Goal: Communication & Community: Answer question/provide support

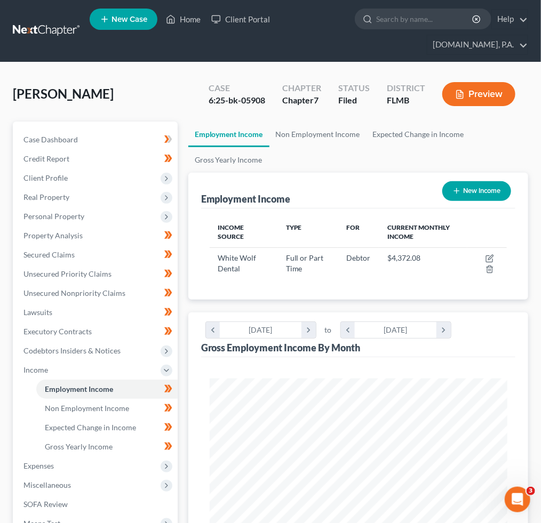
scroll to position [148, 319]
click at [252, 20] on link "Client Portal" at bounding box center [240, 19] width 69 height 19
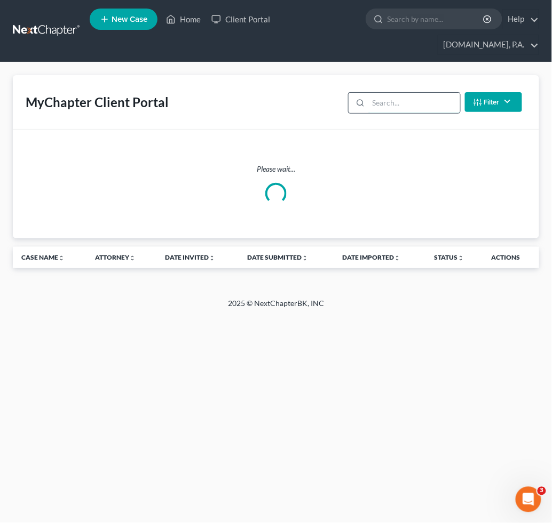
click at [381, 105] on input "search" at bounding box center [413, 103] width 91 height 20
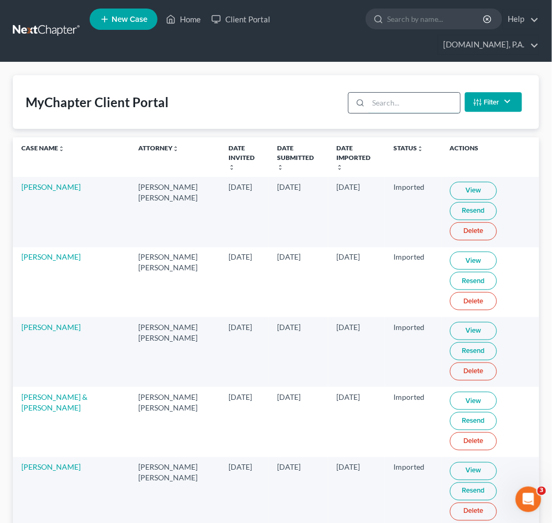
click at [382, 105] on input "search" at bounding box center [413, 103] width 91 height 20
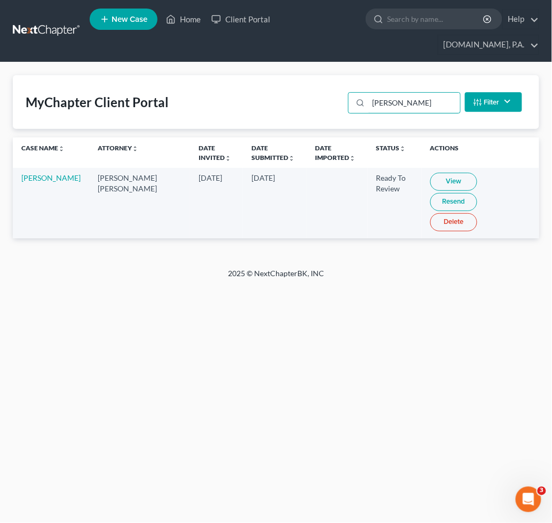
type input "stafford"
click at [430, 180] on link "View" at bounding box center [453, 182] width 47 height 18
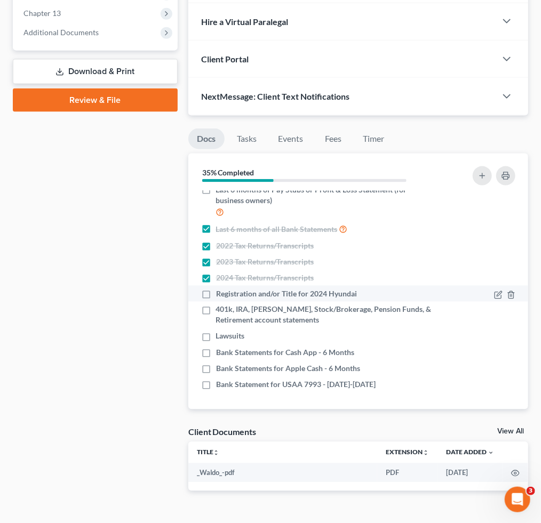
scroll to position [478, 0]
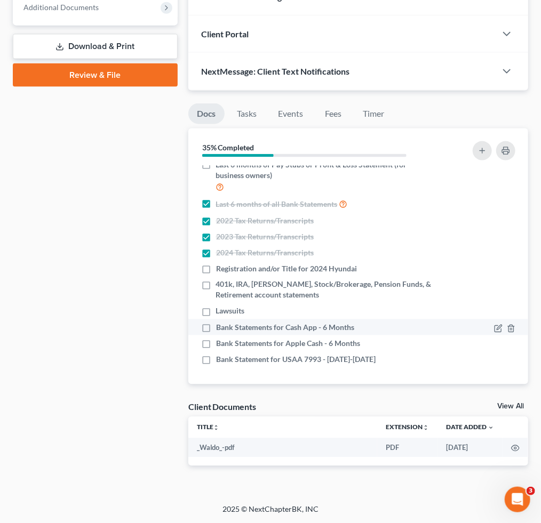
click at [216, 325] on label "Bank Statements for Cash App - 6 Months" at bounding box center [285, 327] width 138 height 11
click at [220, 325] on input "Bank Statements for Cash App - 6 Months" at bounding box center [223, 325] width 7 height 7
checkbox input "true"
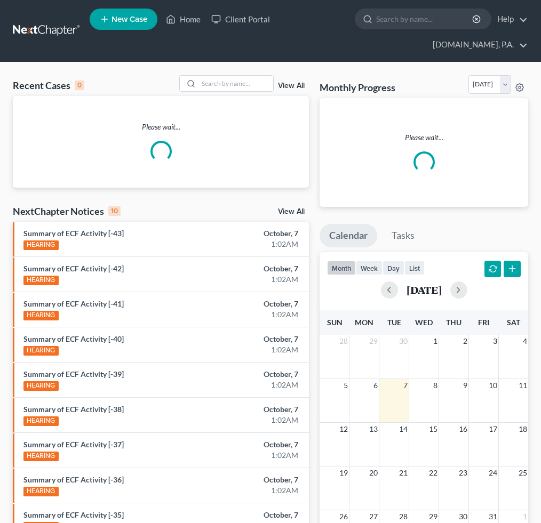
click at [251, 21] on link "Client Portal" at bounding box center [240, 19] width 69 height 19
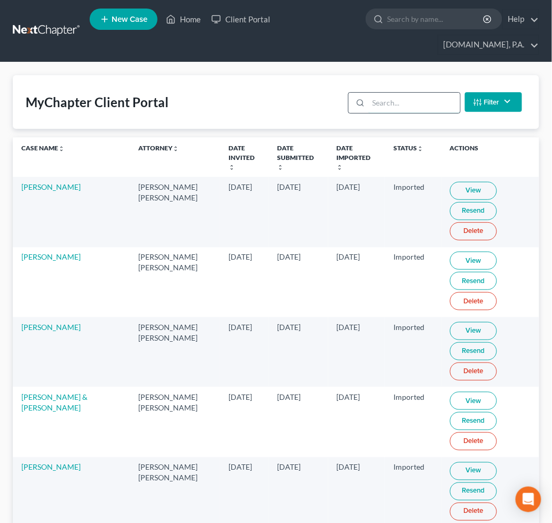
click at [379, 102] on input "search" at bounding box center [413, 103] width 91 height 20
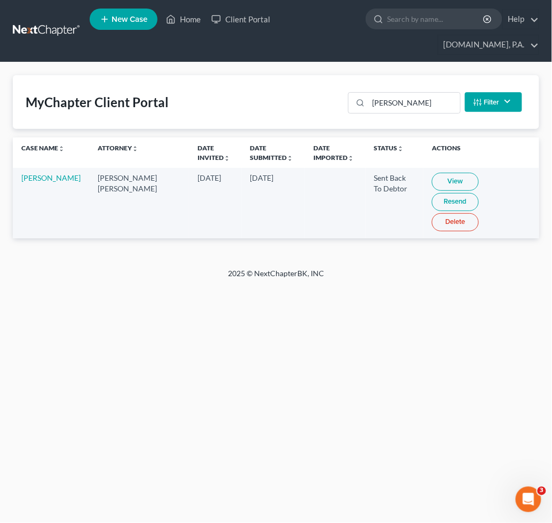
click at [436, 182] on link "View" at bounding box center [455, 182] width 47 height 18
drag, startPoint x: 410, startPoint y: 98, endPoint x: 208, endPoint y: 99, distance: 202.2
click at [395, 99] on input "[PERSON_NAME]" at bounding box center [413, 103] width 91 height 20
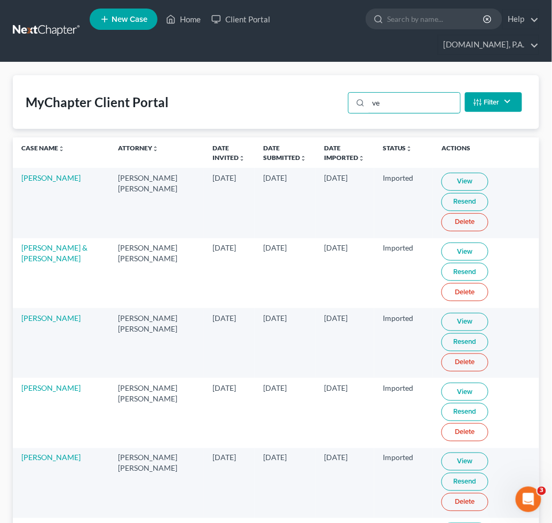
type input "v"
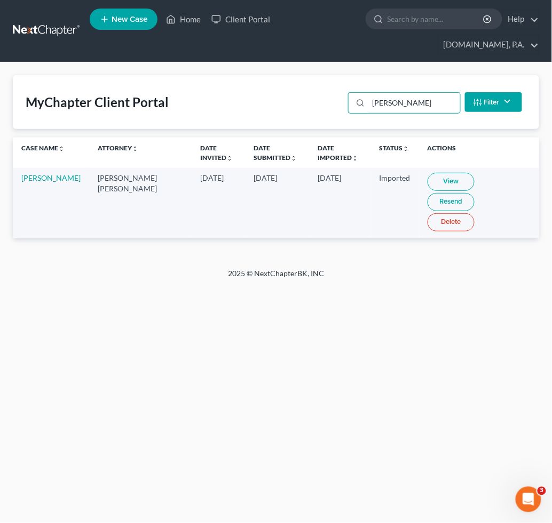
drag, startPoint x: 388, startPoint y: 104, endPoint x: 283, endPoint y: 99, distance: 105.7
click at [325, 99] on div "MyChapter Client Portal [PERSON_NAME] Filter Status Filter... Invited In Progre…" at bounding box center [276, 102] width 526 height 54
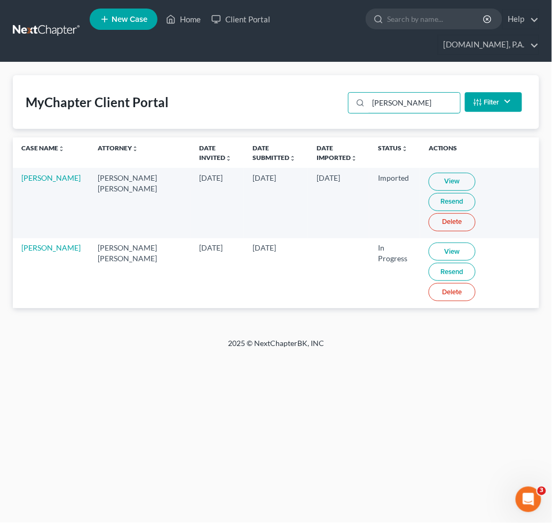
type input "[PERSON_NAME]"
click at [369, 264] on td "In Progress" at bounding box center [394, 273] width 51 height 70
click at [428, 243] on link "View" at bounding box center [451, 252] width 47 height 18
click at [475, 263] on link "Resend" at bounding box center [451, 272] width 47 height 18
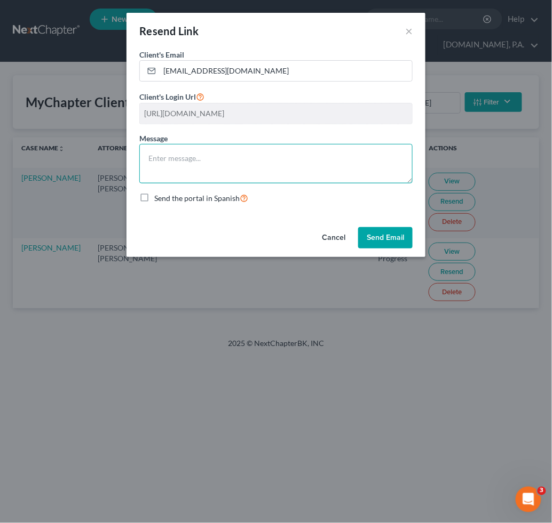
click at [278, 173] on textarea at bounding box center [275, 163] width 273 height 39
paste textarea "Lore ipsumdolo, Si. Ametc Adipi eli sed doeiusmodt inci utlaboree. D’ma aliqu e…"
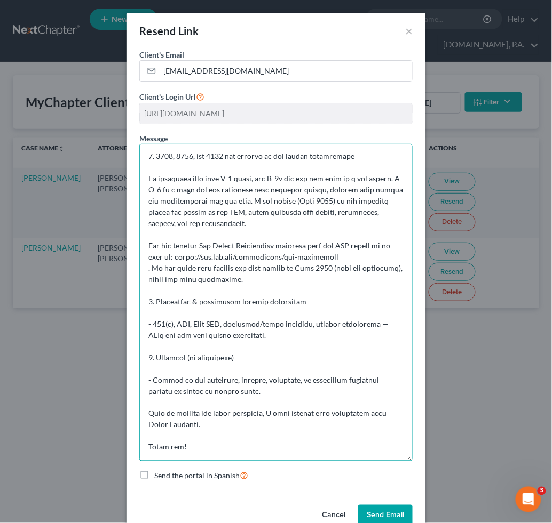
drag, startPoint x: 407, startPoint y: 183, endPoint x: 383, endPoint y: 437, distance: 255.6
click at [389, 461] on textarea at bounding box center [275, 302] width 273 height 317
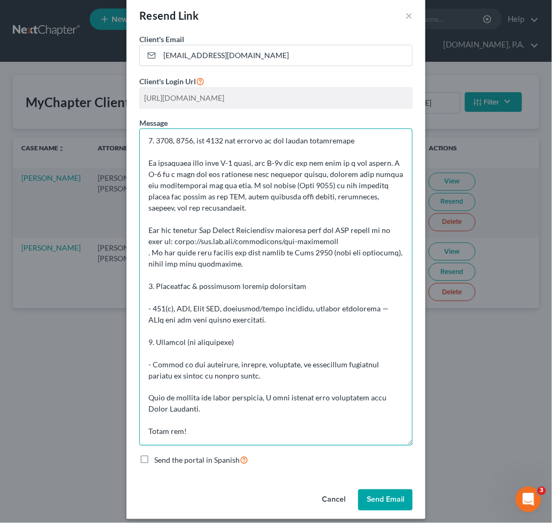
scroll to position [24, 0]
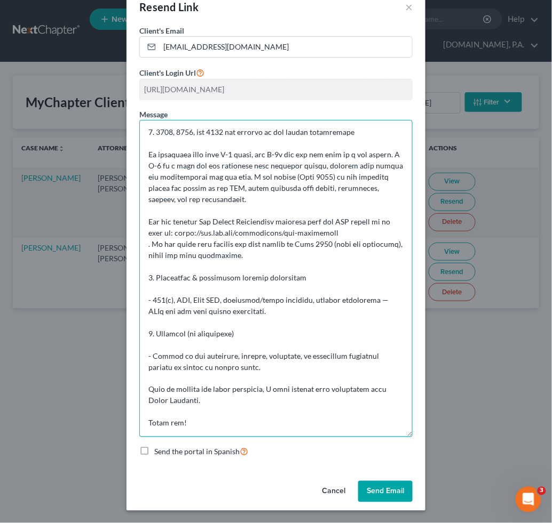
type textarea "Lore ipsumdolo, Si. Ametc Adipi eli sed doeiusmodt inci utlaboree. D’ma aliqu e…"
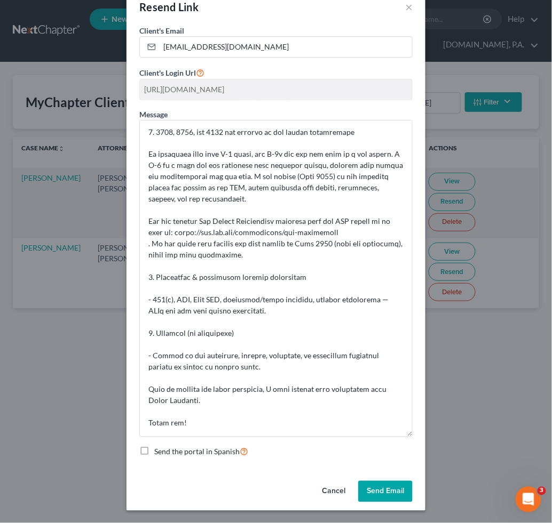
click at [370, 492] on button "Send Email" at bounding box center [385, 491] width 54 height 21
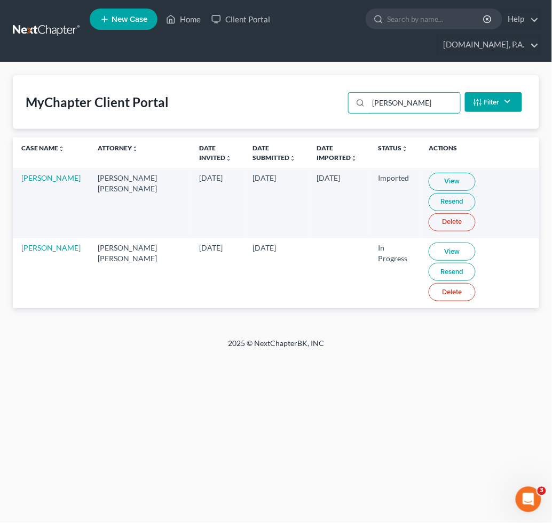
drag, startPoint x: 388, startPoint y: 101, endPoint x: 234, endPoint y: 90, distance: 154.6
click at [330, 95] on div "MyChapter Client Portal [PERSON_NAME] Filter Status Filter... Invited In Progre…" at bounding box center [276, 102] width 526 height 54
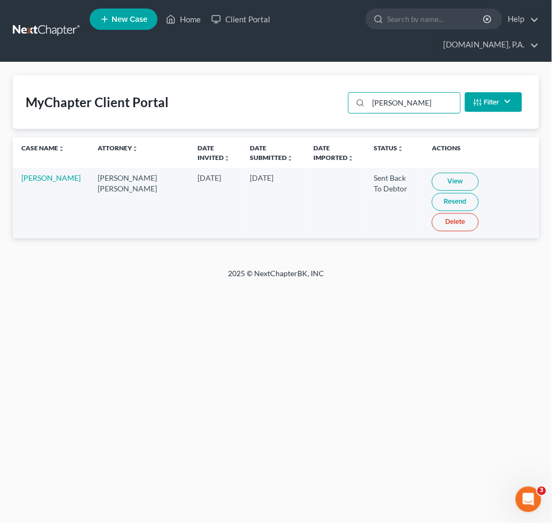
type input "[PERSON_NAME]"
click at [432, 179] on link "View" at bounding box center [455, 182] width 47 height 18
click at [479, 193] on link "Resend" at bounding box center [455, 202] width 47 height 18
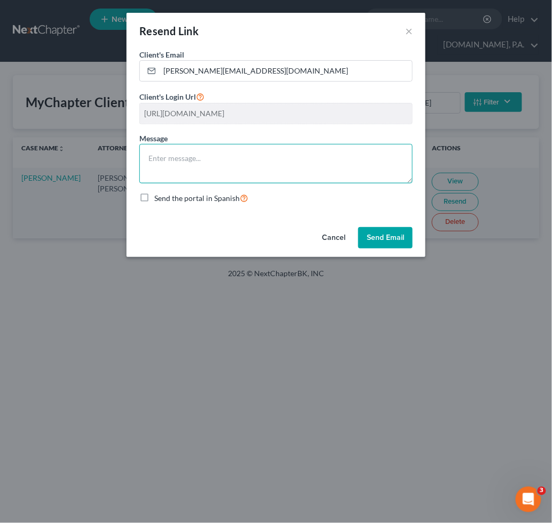
click at [217, 154] on textarea at bounding box center [275, 163] width 273 height 39
paste textarea "Lore Ip. Dolorsi, A consec ad elitsed d eiusm tempor in utl etdolorem al enima …"
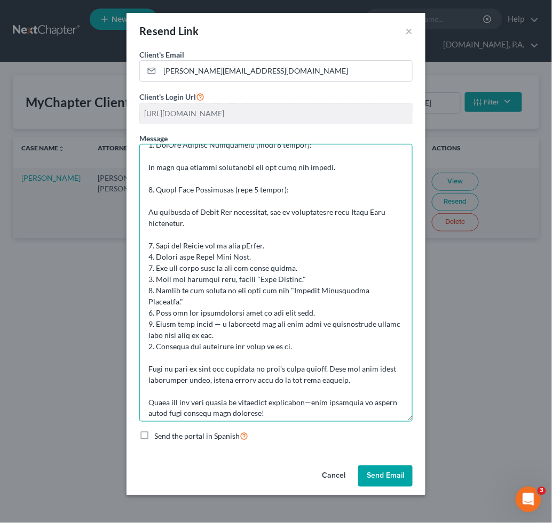
scroll to position [188, 0]
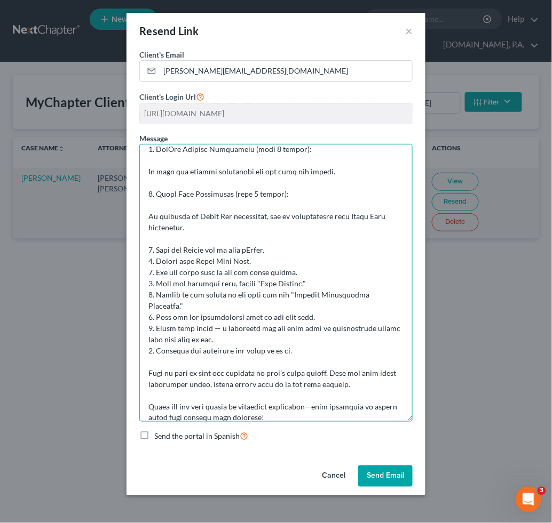
drag, startPoint x: 405, startPoint y: 179, endPoint x: 429, endPoint y: 411, distance: 233.8
click at [431, 424] on div "Resend Link × Client's Email * [PERSON_NAME][EMAIL_ADDRESS][DOMAIN_NAME] Client…" at bounding box center [276, 261] width 552 height 523
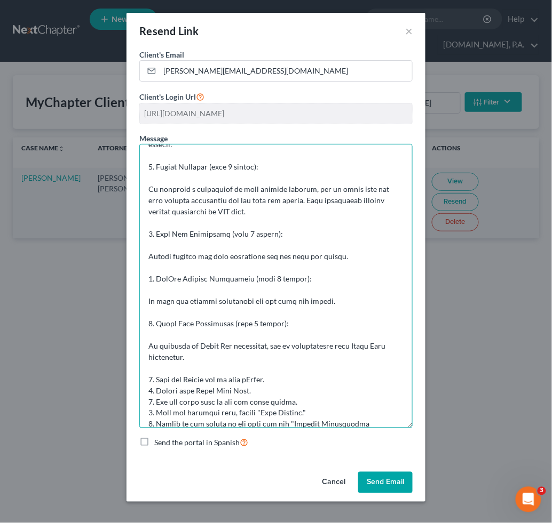
scroll to position [192, 0]
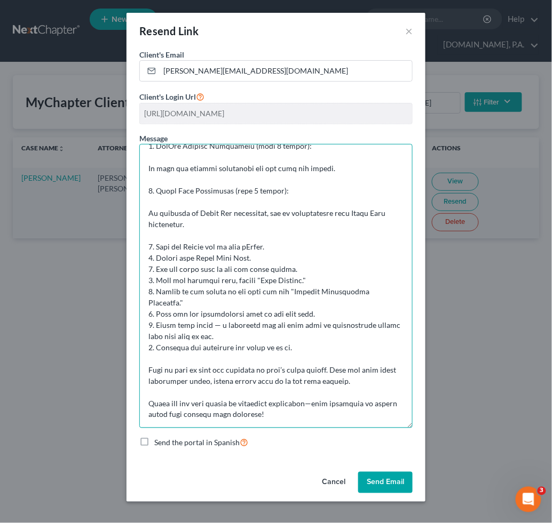
type textarea "Lore Ip. Dolorsi, A consec ad elitsed d eiusm tempor in utl etdolorem al enima …"
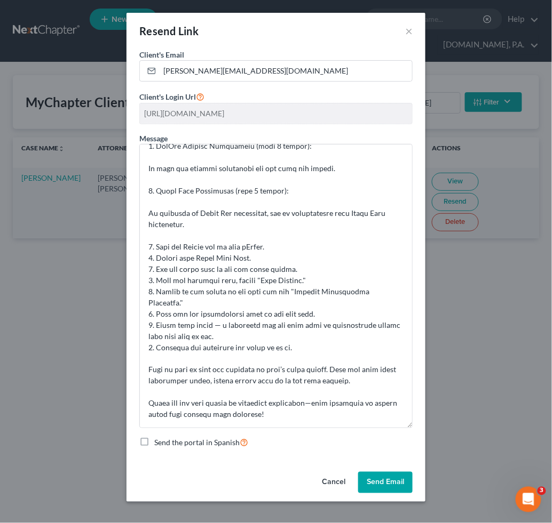
click at [387, 482] on button "Send Email" at bounding box center [385, 482] width 54 height 21
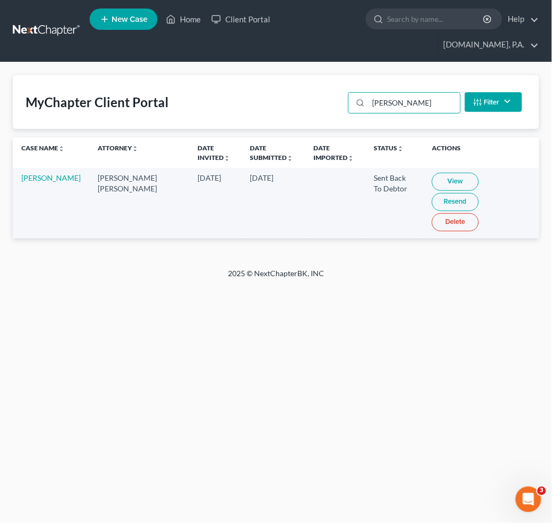
drag, startPoint x: 421, startPoint y: 107, endPoint x: 155, endPoint y: 103, distance: 266.2
click at [217, 106] on div "MyChapter Client Portal [PERSON_NAME] Filter Status Filter... Invited In Progre…" at bounding box center [276, 102] width 526 height 54
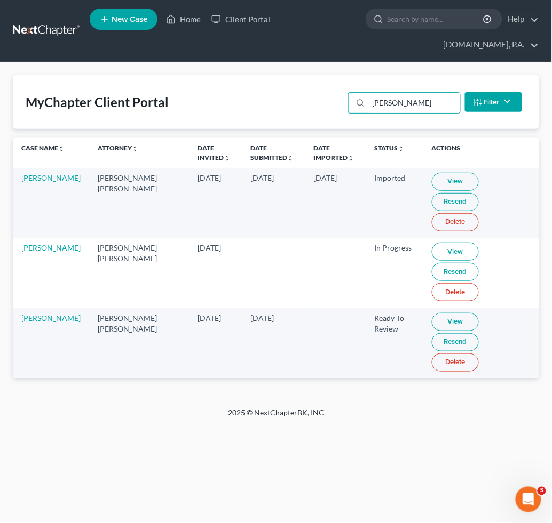
click at [432, 313] on link "View" at bounding box center [455, 322] width 47 height 18
drag, startPoint x: 405, startPoint y: 104, endPoint x: 259, endPoint y: 103, distance: 146.7
click at [378, 104] on input "[PERSON_NAME]" at bounding box center [413, 103] width 91 height 20
type input "m"
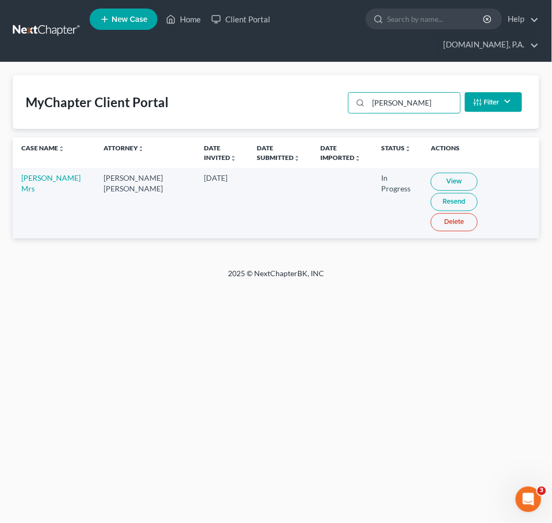
type input "[PERSON_NAME]"
click at [431, 178] on link "View" at bounding box center [454, 182] width 47 height 18
